Goal: Information Seeking & Learning: Learn about a topic

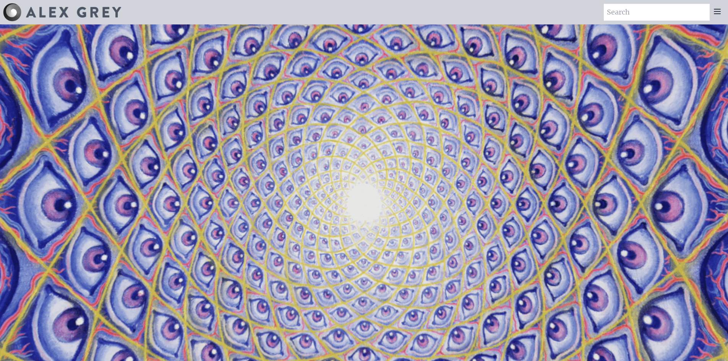
click at [717, 10] on icon at bounding box center [717, 11] width 6 height 5
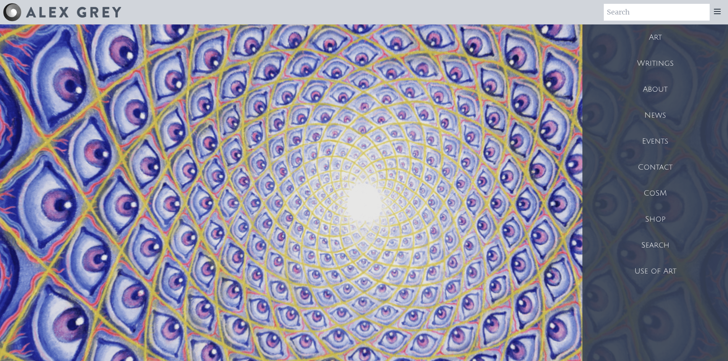
click at [654, 35] on div "Art" at bounding box center [656, 37] width 146 height 26
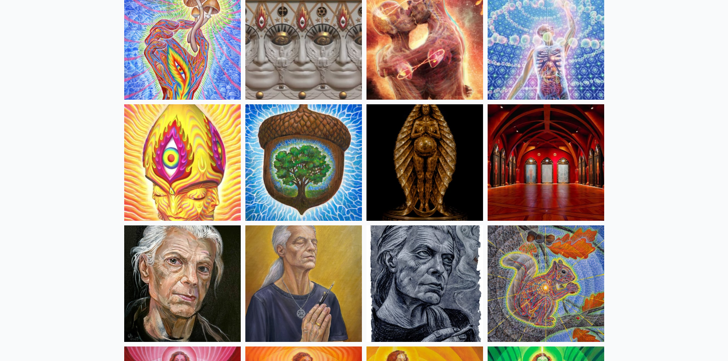
scroll to position [268, 0]
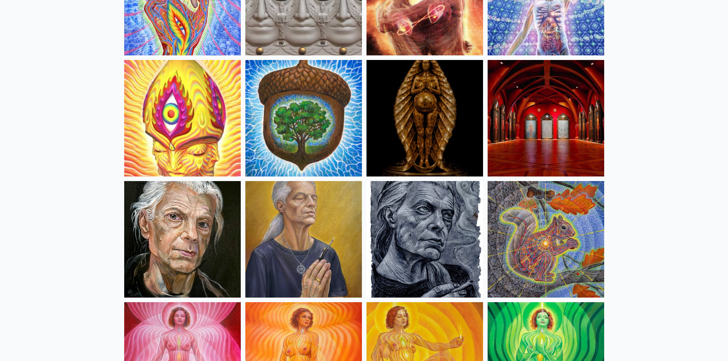
click at [553, 129] on img at bounding box center [546, 118] width 117 height 117
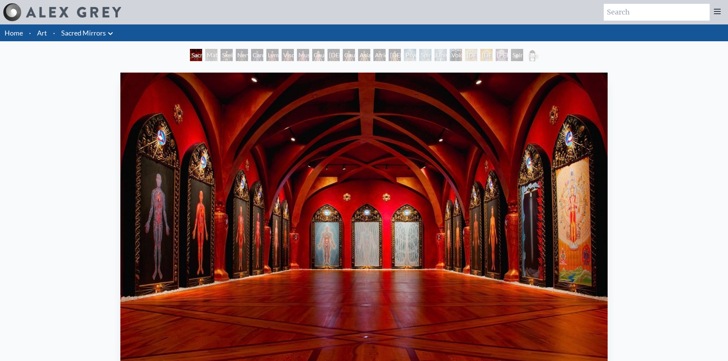
click at [217, 50] on div "Material World" at bounding box center [211, 55] width 12 height 12
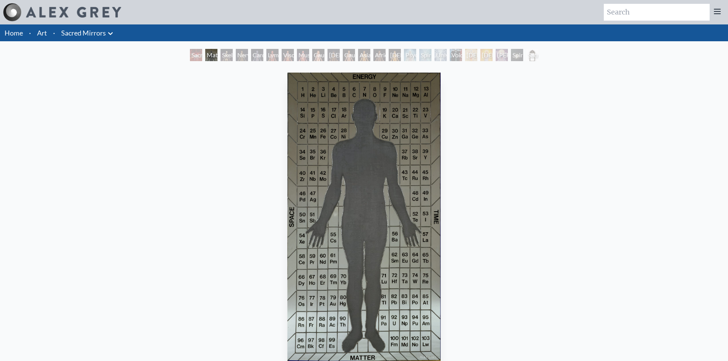
click at [263, 54] on div "Cardiovascular System" at bounding box center [257, 55] width 12 height 12
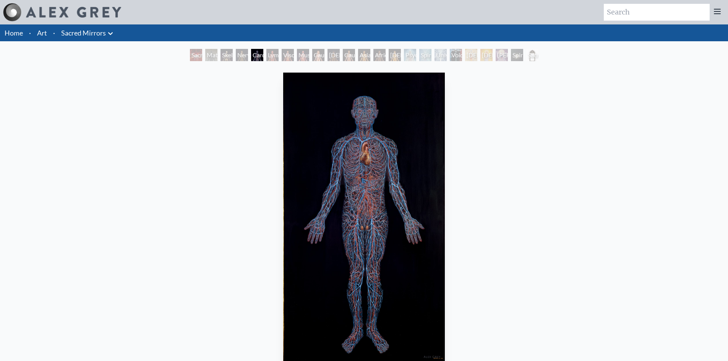
click at [713, 9] on div at bounding box center [717, 12] width 15 height 17
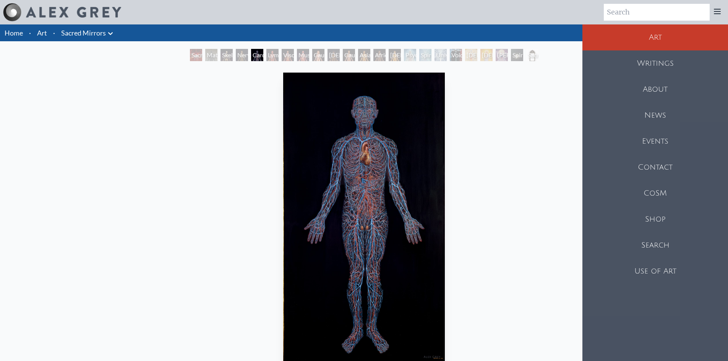
click at [664, 39] on div "Art" at bounding box center [656, 37] width 146 height 26
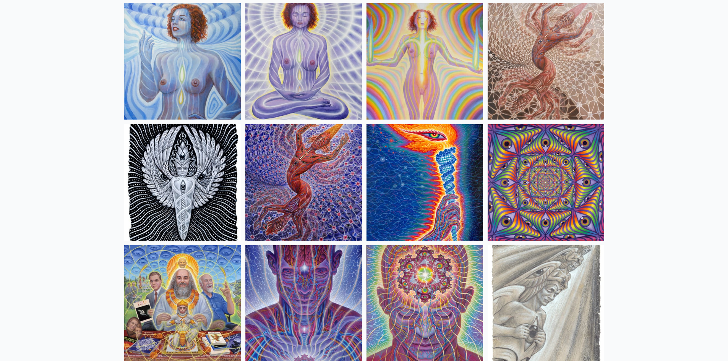
scroll to position [726, 0]
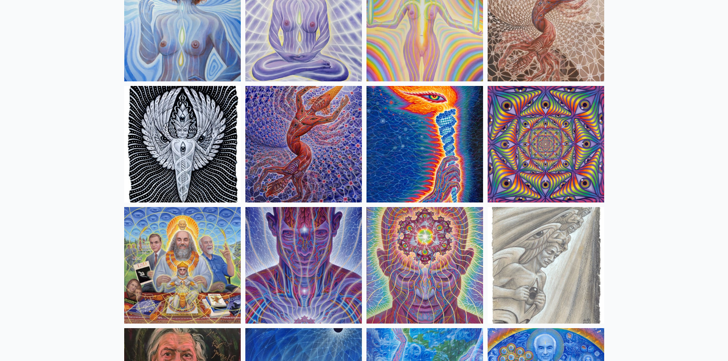
click at [459, 157] on img at bounding box center [425, 144] width 117 height 117
